Goal: Task Accomplishment & Management: Use online tool/utility

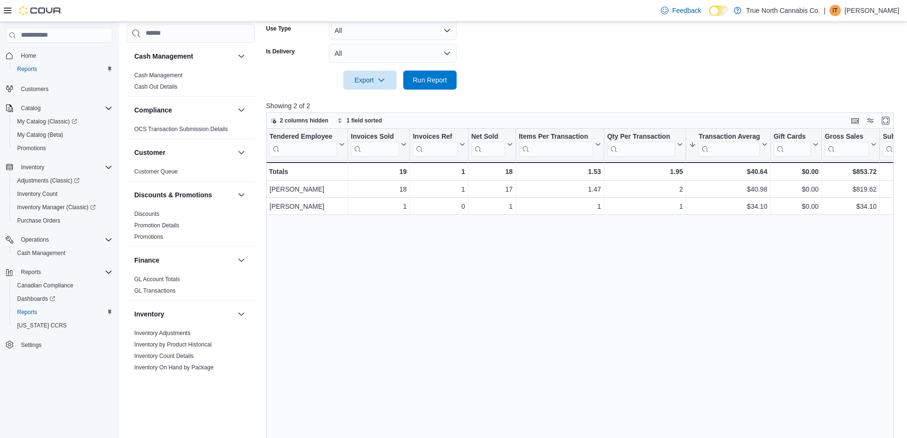
scroll to position [286, 0]
click at [424, 72] on span "Run Report" at bounding box center [430, 79] width 42 height 19
click at [434, 80] on span "Run Report" at bounding box center [430, 80] width 34 height 10
click at [426, 83] on span "Run Report" at bounding box center [430, 80] width 34 height 10
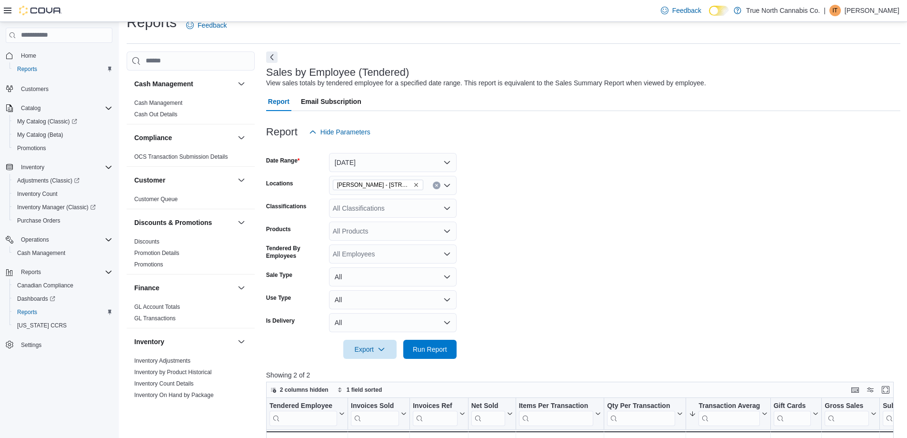
scroll to position [0, 0]
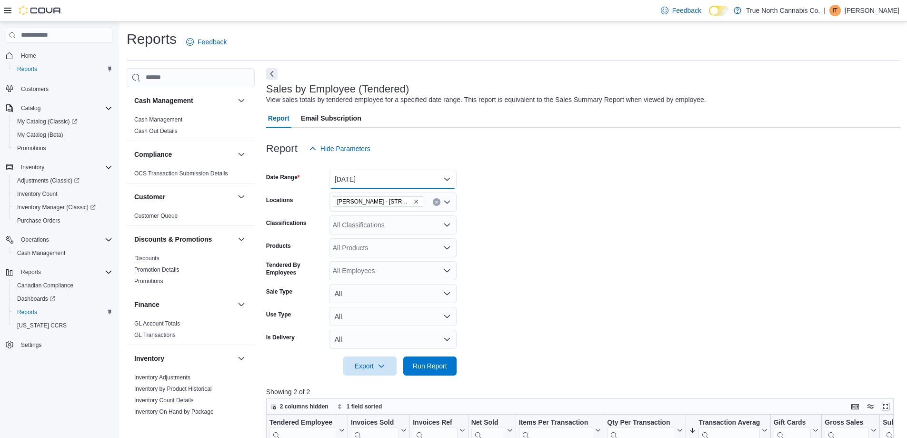
click at [392, 178] on button "[DATE]" at bounding box center [393, 179] width 128 height 19
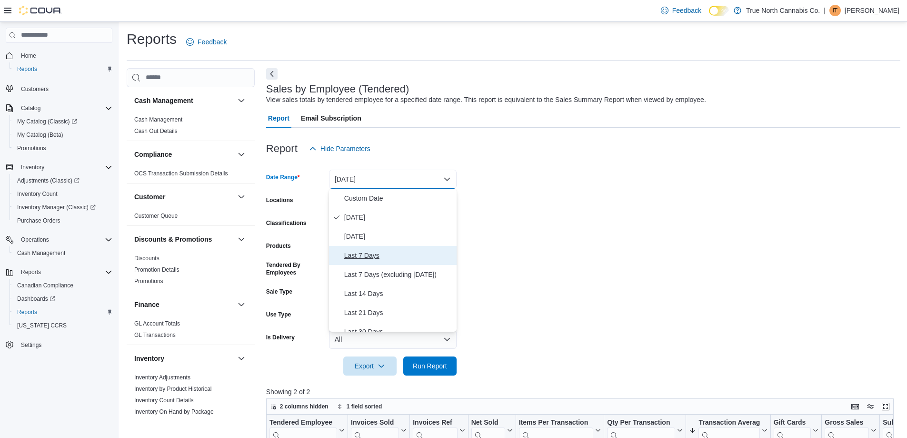
click at [376, 256] on span "Last 7 Days" at bounding box center [398, 255] width 109 height 11
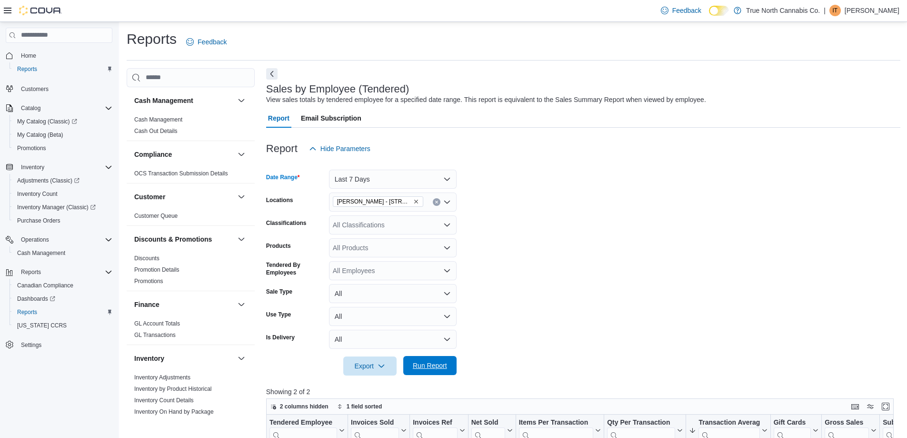
click at [422, 365] on span "Run Report" at bounding box center [430, 366] width 34 height 10
click at [417, 186] on button "Last 7 Days" at bounding box center [393, 179] width 128 height 19
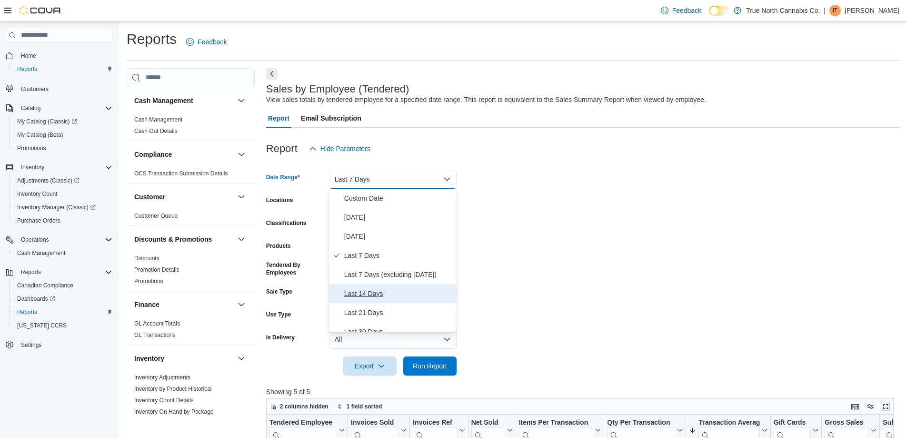
click at [396, 293] on span "Last 14 Days" at bounding box center [398, 293] width 109 height 11
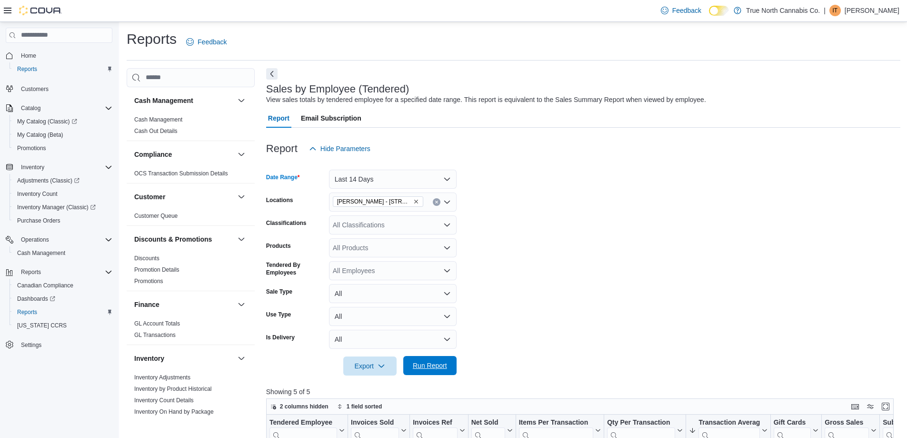
click at [443, 371] on span "Run Report" at bounding box center [430, 365] width 42 height 19
